Goal: Find specific page/section: Find specific page/section

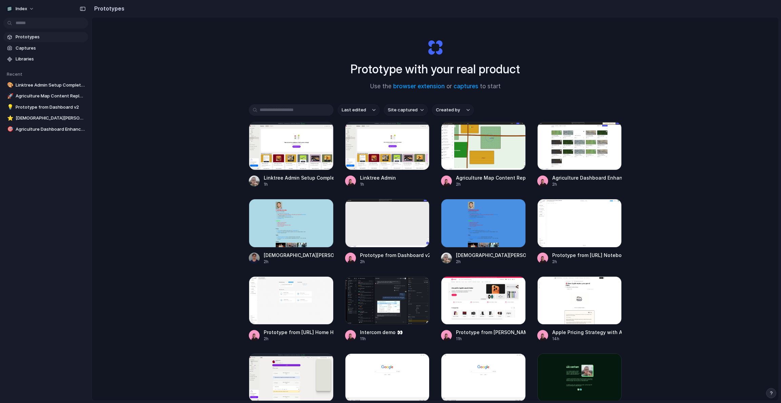
click at [79, 285] on div "Index Prototypes Captures Libraries Recent 🎨 Linktree Admin Setup Completion 🚀 …" at bounding box center [390, 201] width 781 height 403
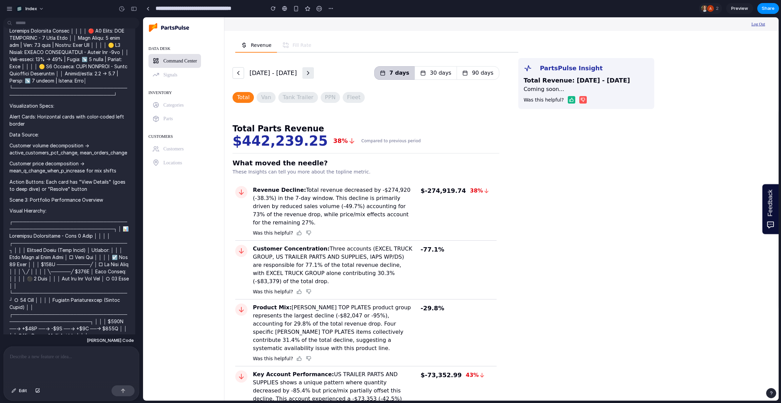
scroll to position [1921, 0]
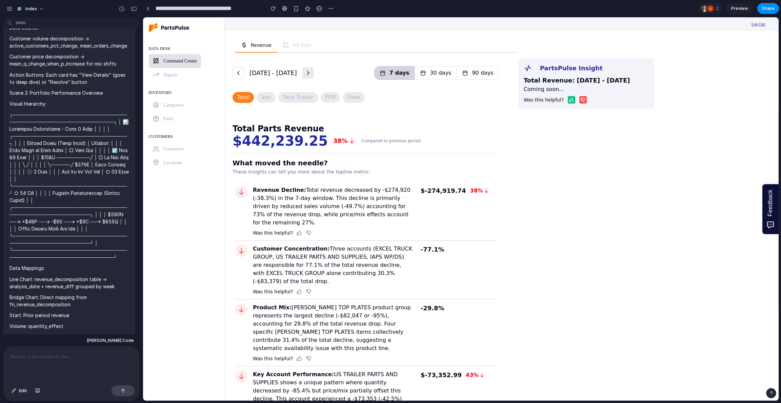
click at [52, 149] on p at bounding box center [69, 186] width 120 height 150
